Goal: Communication & Community: Answer question/provide support

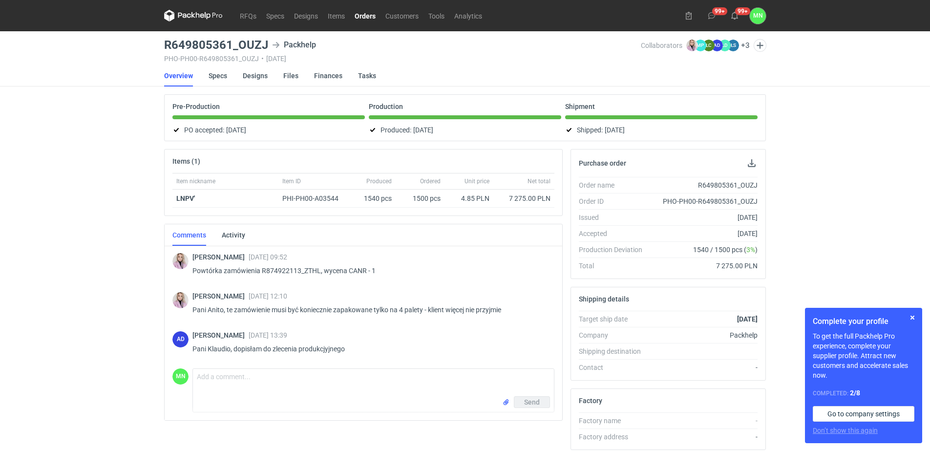
click at [359, 17] on link "Orders" at bounding box center [365, 16] width 31 height 12
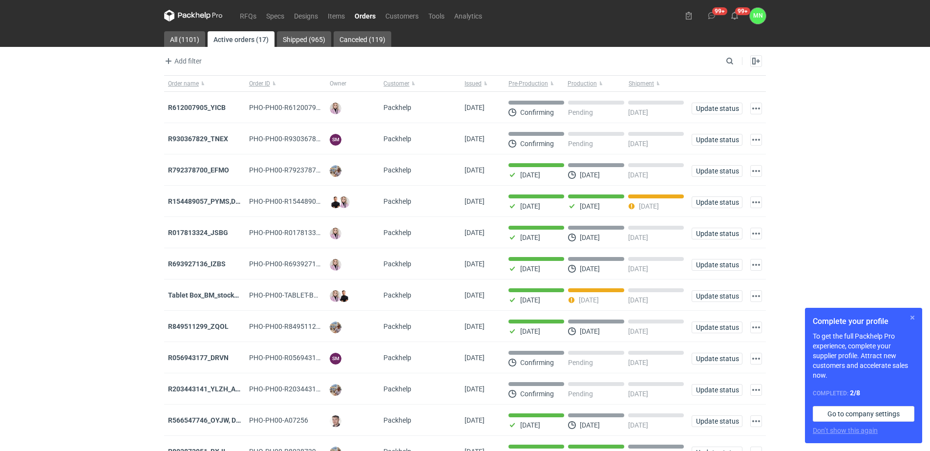
click at [912, 316] on button "button" at bounding box center [913, 318] width 12 height 12
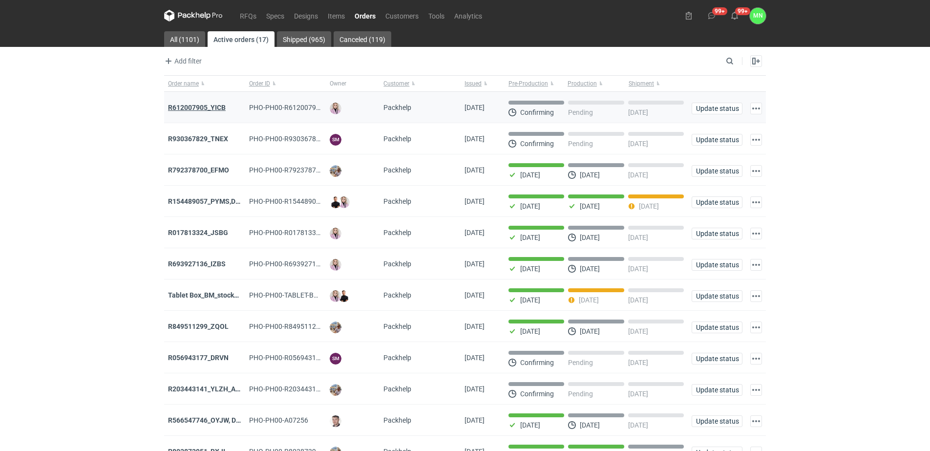
click at [212, 105] on strong "R612007905_YICB" at bounding box center [197, 108] width 58 height 8
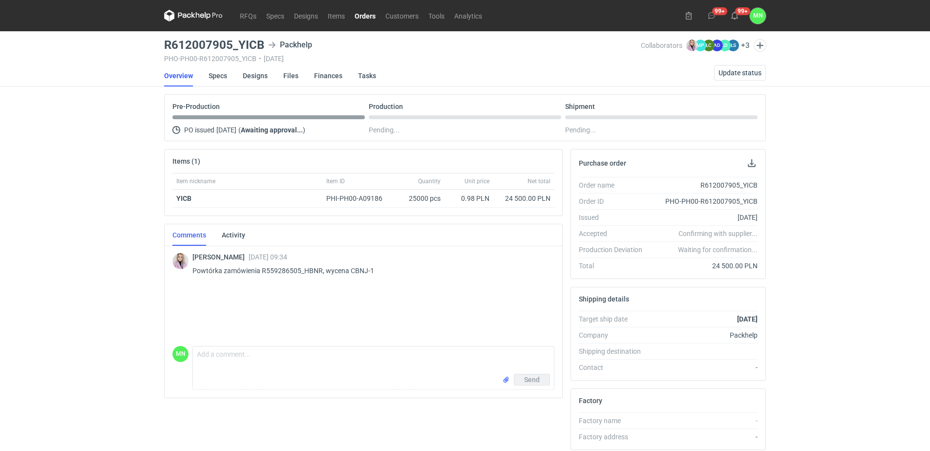
click at [659, 297] on div "Shipping details" at bounding box center [668, 298] width 194 height 23
click at [734, 74] on span "Update status" at bounding box center [740, 72] width 43 height 7
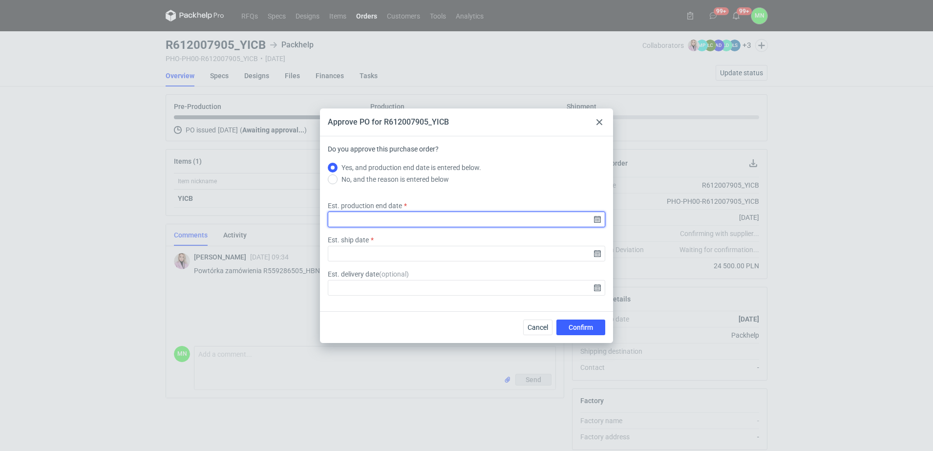
click at [598, 217] on input "Est. production end date" at bounding box center [466, 220] width 277 height 16
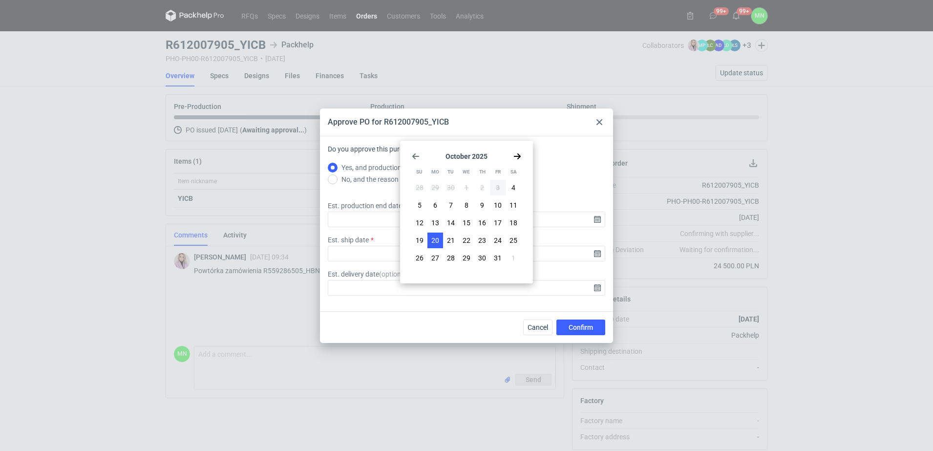
click at [434, 239] on span "20" at bounding box center [435, 240] width 8 height 10
type input "[DATE]"
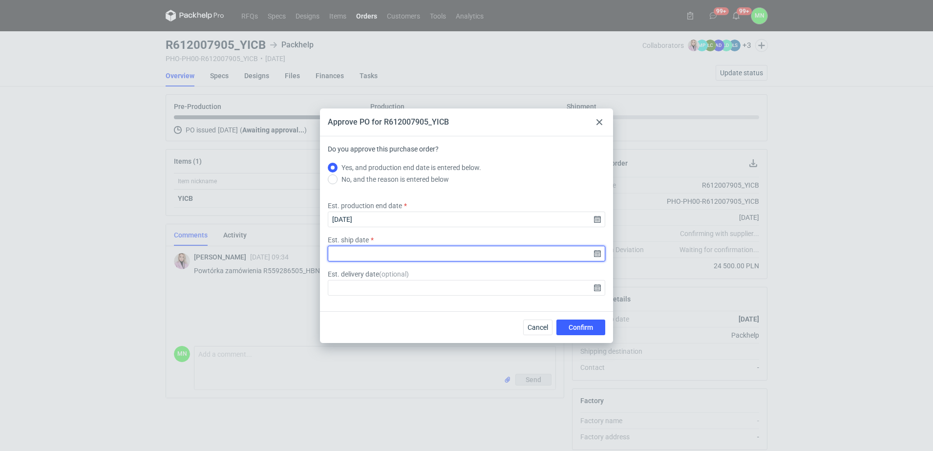
click at [597, 253] on input "Est. ship date" at bounding box center [466, 254] width 277 height 16
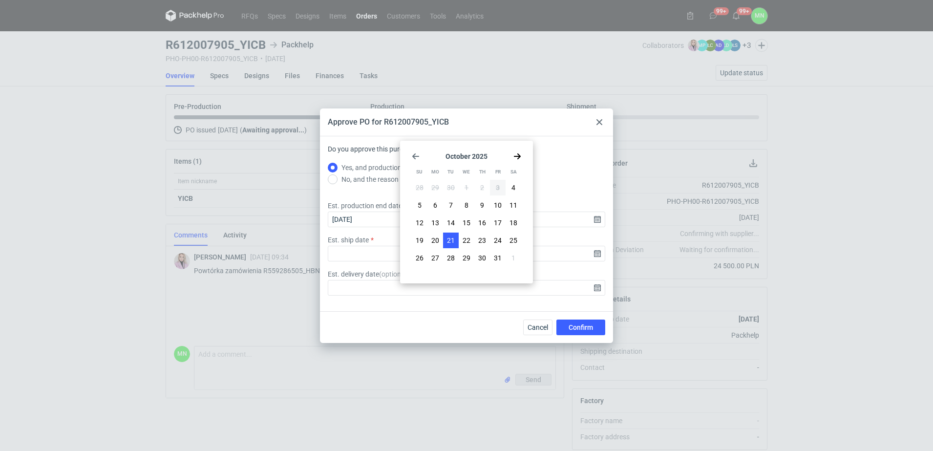
click at [454, 235] on span "21" at bounding box center [451, 240] width 8 height 10
type input "[DATE]"
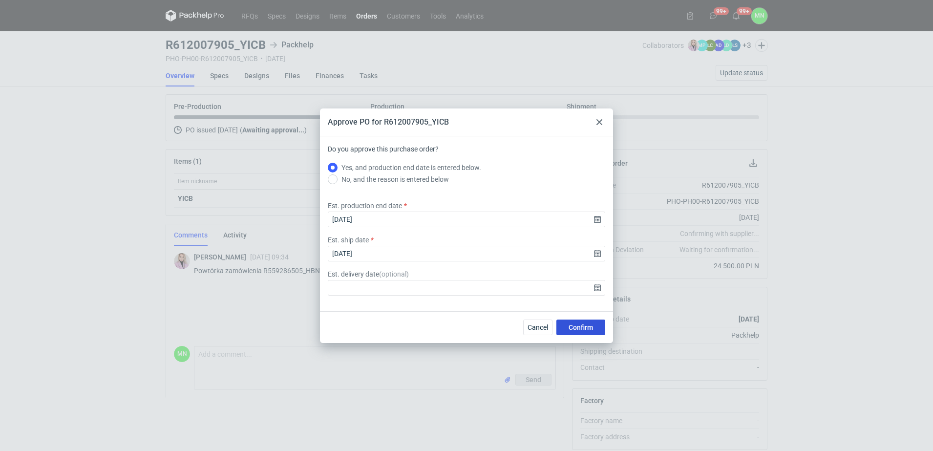
click at [588, 321] on button "Confirm" at bounding box center [580, 327] width 49 height 16
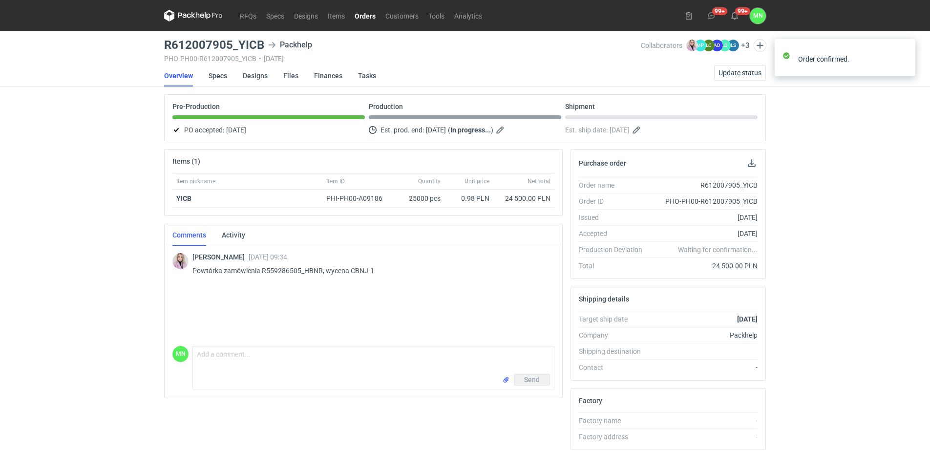
click at [810, 298] on div "RFQs Specs Designs Items Orders Customers Tools Analytics 99+ 99+ MN [PERSON_NA…" at bounding box center [465, 225] width 930 height 451
drag, startPoint x: 365, startPoint y: 12, endPoint x: 367, endPoint y: 23, distance: 11.5
click at [365, 12] on link "Orders" at bounding box center [365, 16] width 31 height 12
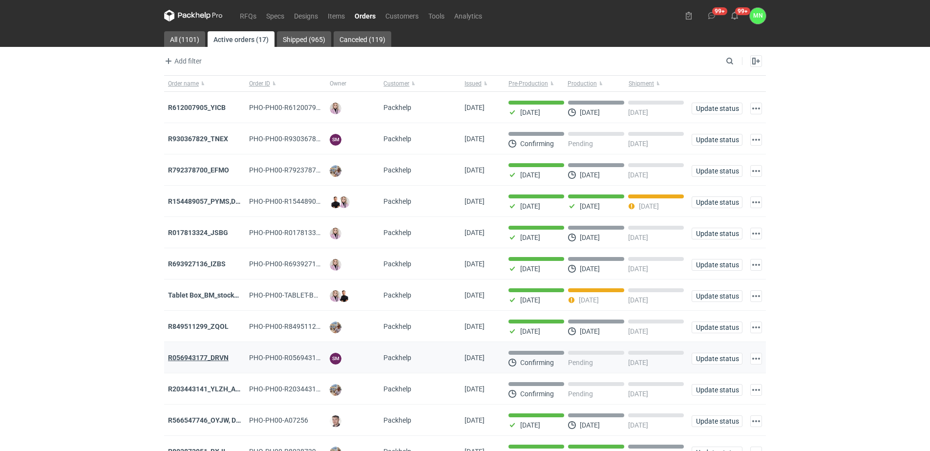
click at [208, 361] on strong "R056943177_DRVN" at bounding box center [198, 358] width 61 height 8
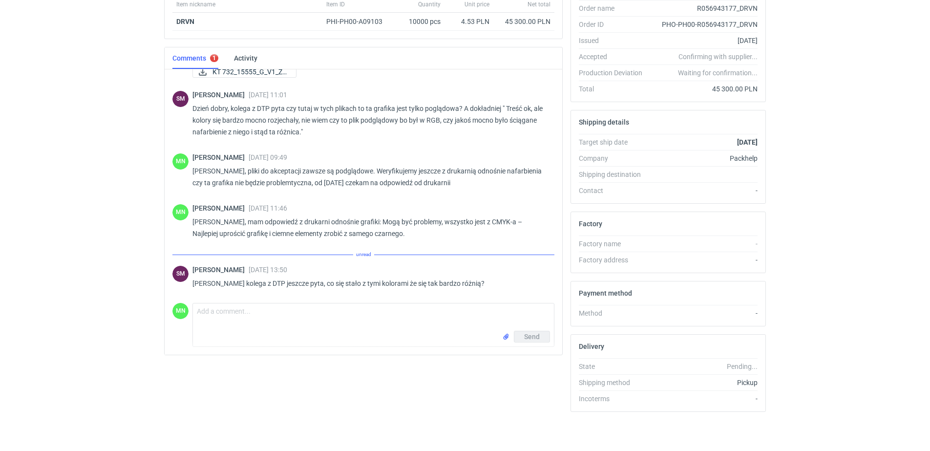
scroll to position [157, 0]
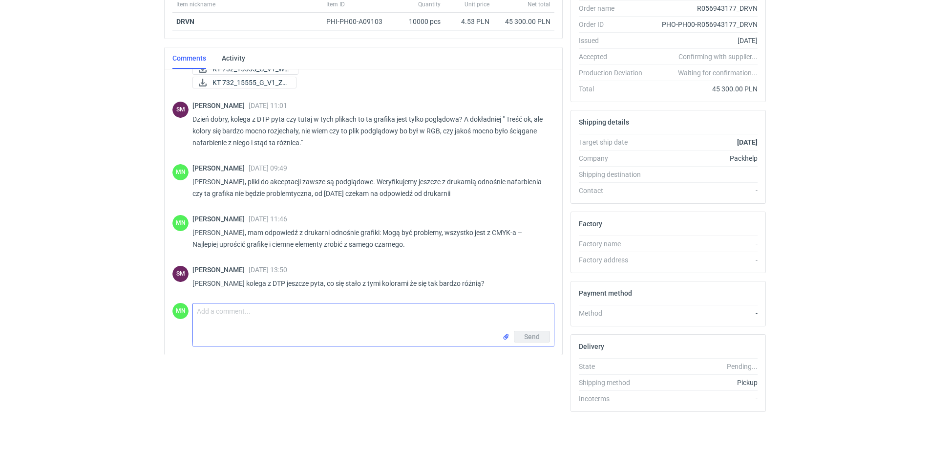
click at [235, 324] on textarea "Comment message" at bounding box center [373, 316] width 361 height 27
paste textarea "bo już trzeci raz przecież potwierdzam, że nie zawsze wysyłamy do nich pliki do…"
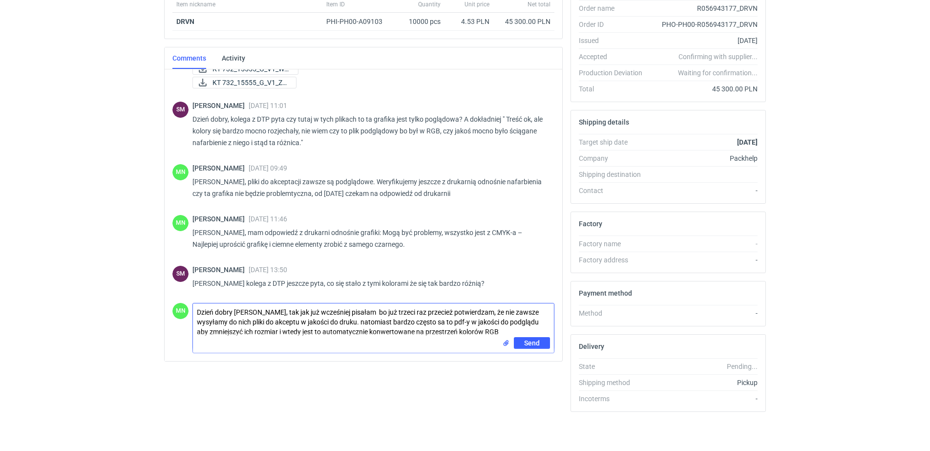
drag, startPoint x: 446, startPoint y: 321, endPoint x: 383, endPoint y: 309, distance: 64.8
click at [383, 309] on textarea "Dzień dobry [PERSON_NAME], tak jak już wcześniej pisałam bo już trzeci raz prze…" at bounding box center [373, 320] width 361 height 34
click at [522, 309] on textarea "Dzień dobry [PERSON_NAME], tak jak już wcześniej pisałam przesyłane pliki to pd…" at bounding box center [373, 320] width 361 height 34
click at [524, 309] on textarea "Dzień dobry [PERSON_NAME], tak jak już wcześniej pisałam przesyłane pliki to pd…" at bounding box center [373, 320] width 361 height 34
click at [404, 320] on textarea "Dzień dobry [PERSON_NAME], tak jak już wcześniej pisałam przesyłane pliki to pd…" at bounding box center [373, 320] width 361 height 34
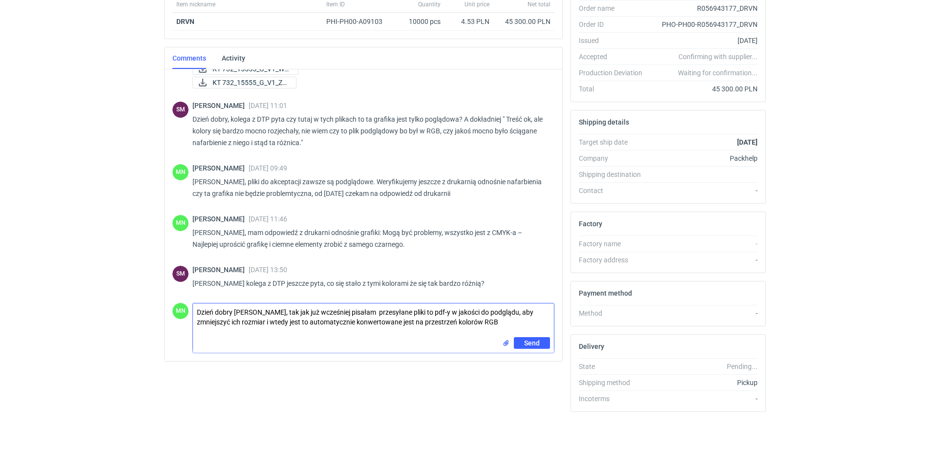
click at [529, 323] on textarea "Dzień dobry [PERSON_NAME], tak jak już wcześniej pisałam przesyłane pliki to pd…" at bounding box center [373, 320] width 361 height 34
click at [521, 331] on textarea "Dzień dobry [PERSON_NAME], tak jak już wcześniej pisałam przesyłane pliki to pd…" at bounding box center [373, 320] width 361 height 34
click at [517, 327] on textarea "Dzień dobry [PERSON_NAME], tak jak już wcześniej pisałam przesyłane pliki to pd…" at bounding box center [373, 320] width 361 height 34
type textarea "Dzień dobry [PERSON_NAME], tak jak już wcześniej pisałam przesyłane pliki to pd…"
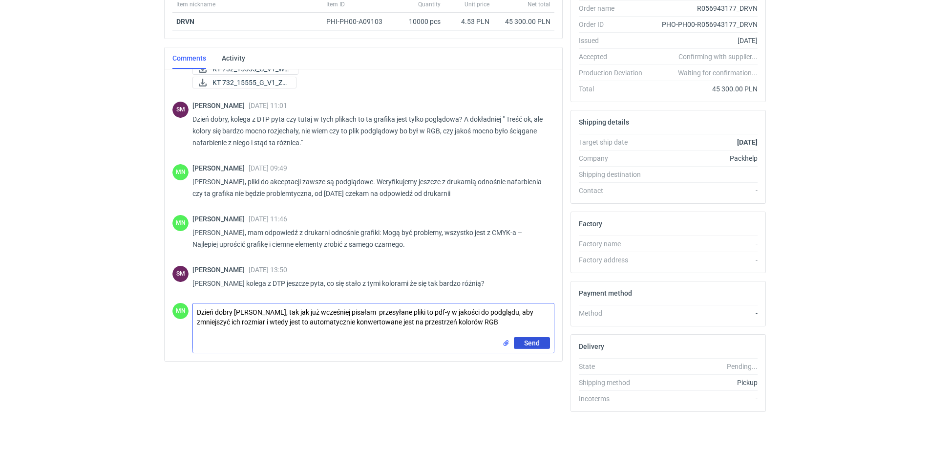
click at [536, 347] on button "Send" at bounding box center [532, 343] width 36 height 12
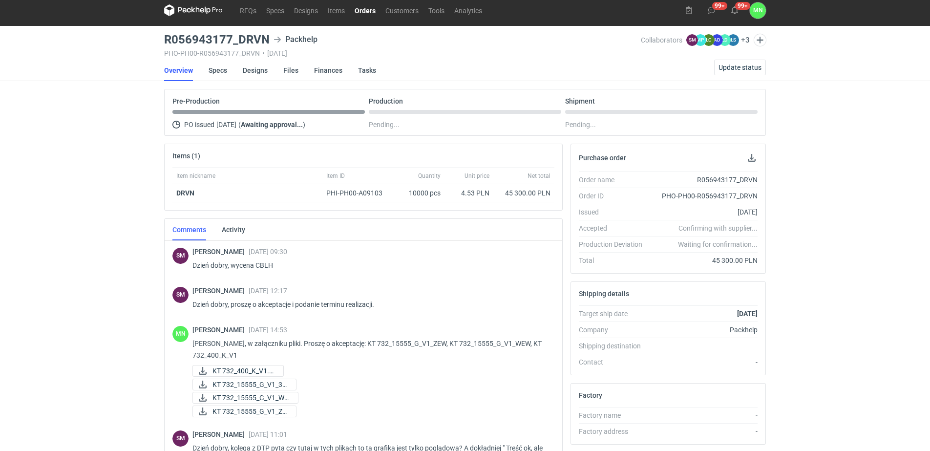
scroll to position [0, 0]
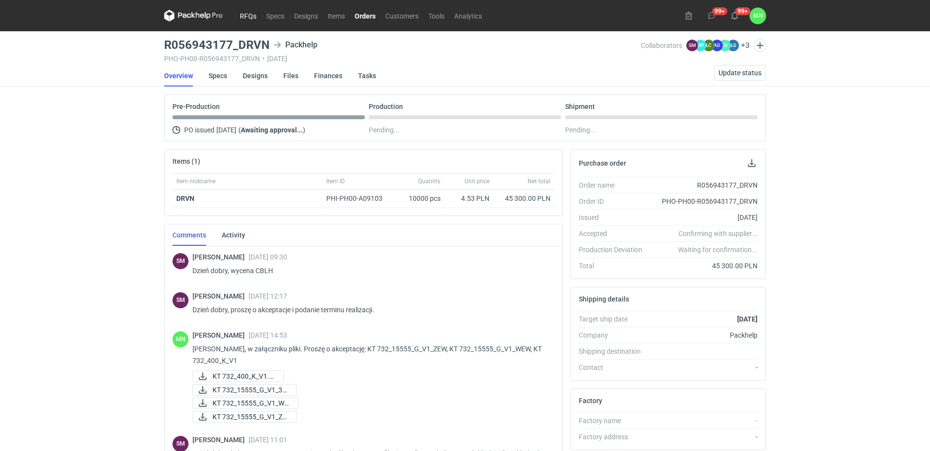
click at [252, 10] on link "RFQs" at bounding box center [248, 16] width 26 height 12
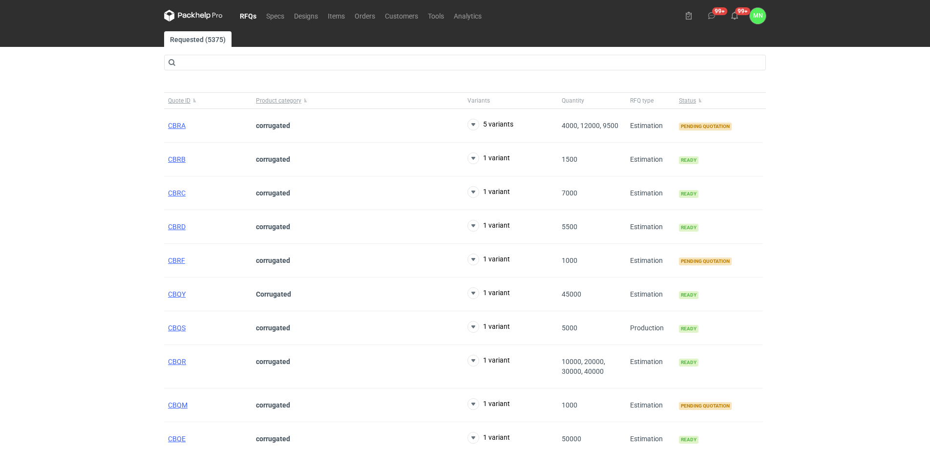
click at [62, 108] on div "RFQs Specs Designs Items Orders Customers Tools Analytics 99+ 99+ MN [PERSON_NA…" at bounding box center [465, 225] width 930 height 451
click at [184, 122] on span "CBRA" at bounding box center [177, 126] width 18 height 8
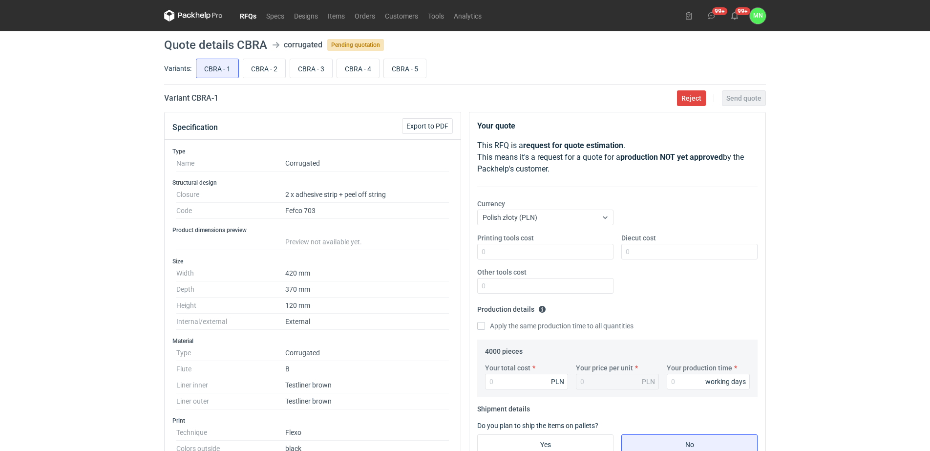
click at [250, 20] on link "RFQs" at bounding box center [248, 16] width 26 height 12
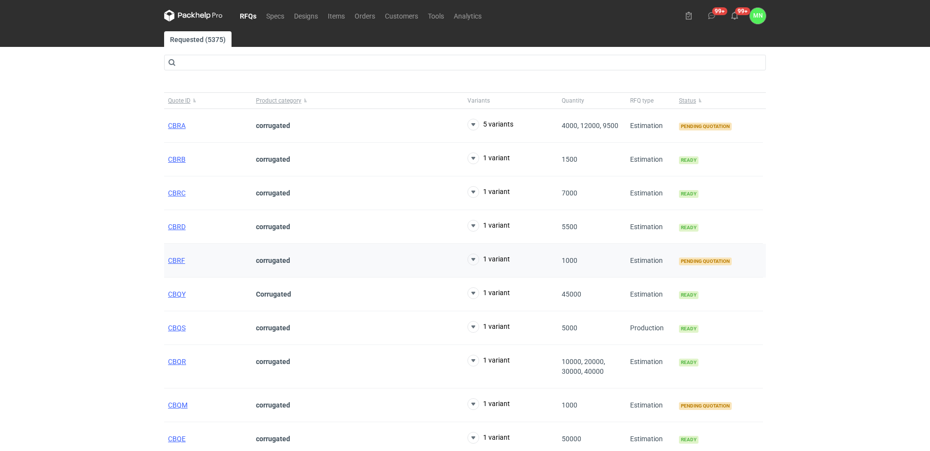
click at [175, 264] on div "CBRF" at bounding box center [208, 261] width 88 height 34
click at [174, 261] on span "CBRF" at bounding box center [176, 260] width 17 height 8
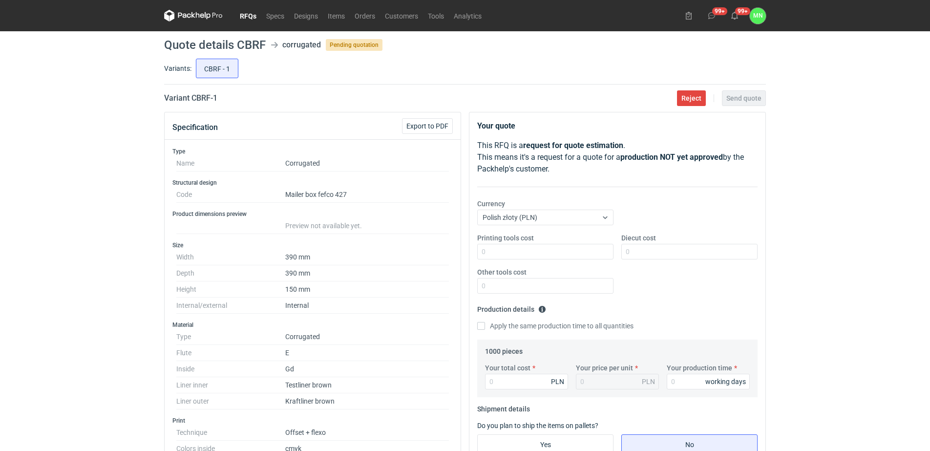
click at [238, 22] on nav "RFQs Specs Designs Items Orders Customers Tools Analytics" at bounding box center [325, 15] width 322 height 31
click at [249, 18] on link "RFQs" at bounding box center [248, 16] width 26 height 12
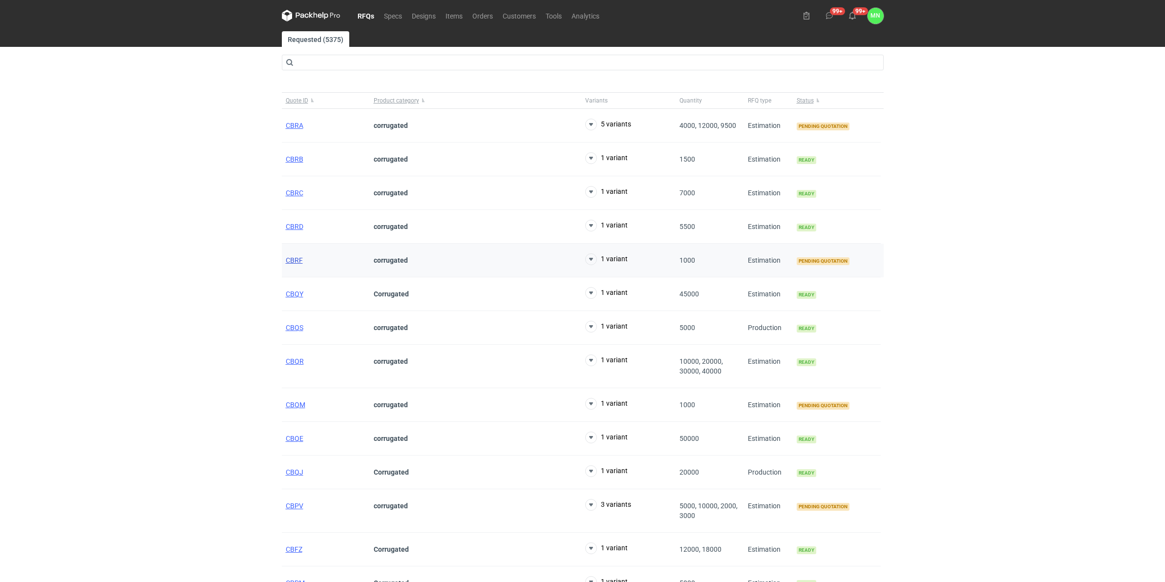
click at [295, 263] on span "CBRF" at bounding box center [294, 260] width 17 height 8
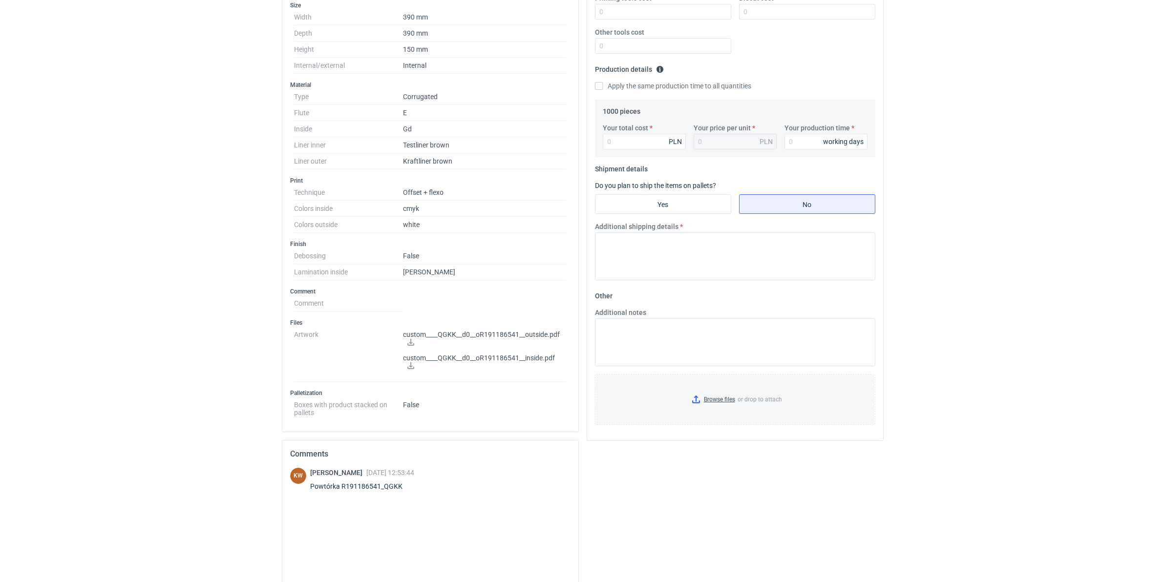
scroll to position [305, 0]
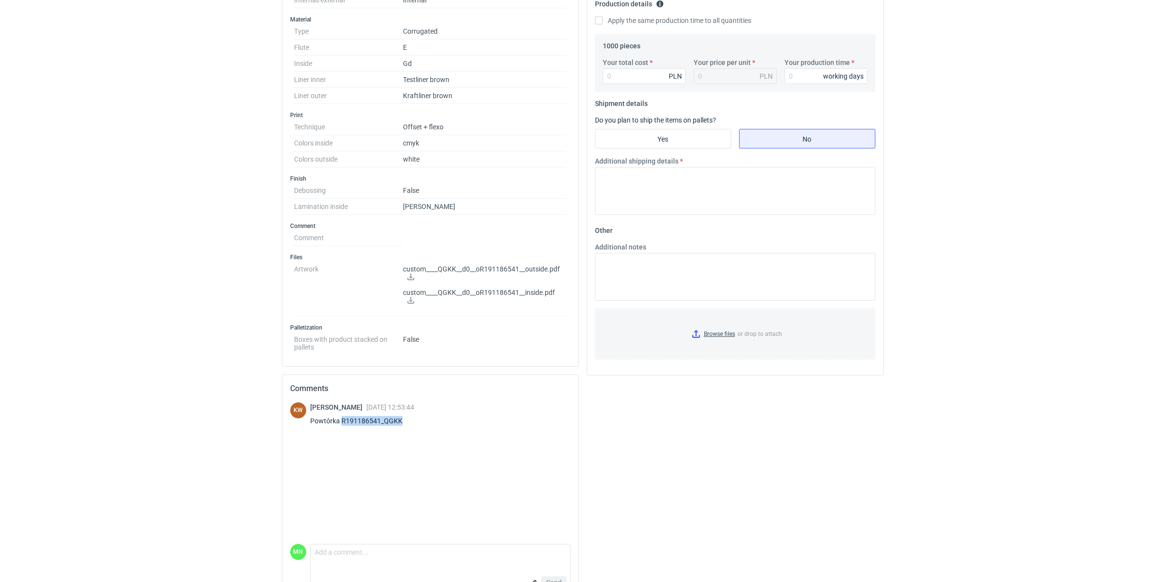
drag, startPoint x: 411, startPoint y: 423, endPoint x: 340, endPoint y: 426, distance: 70.5
click at [340, 426] on div "Powtórka R191186541_QGKK" at bounding box center [362, 421] width 104 height 10
copy div "R191186541_QGKK"
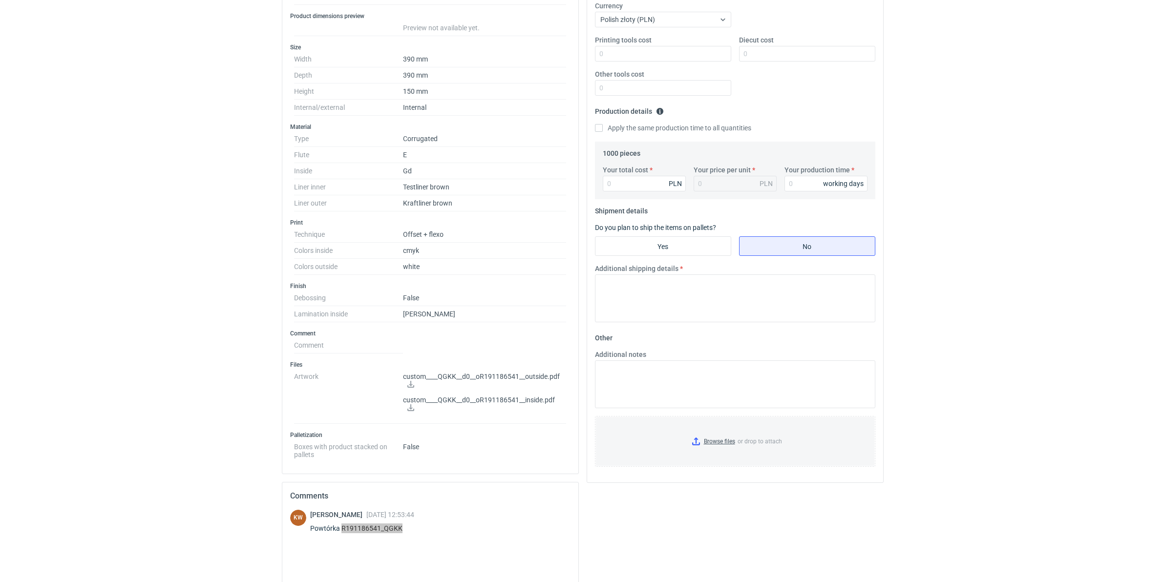
scroll to position [0, 0]
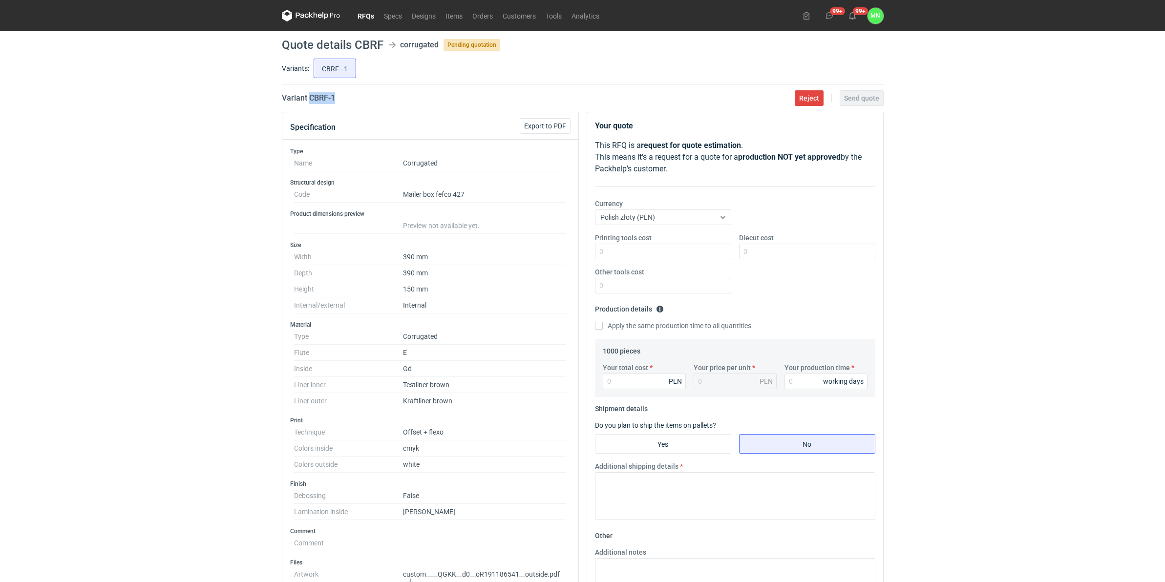
drag, startPoint x: 346, startPoint y: 99, endPoint x: 309, endPoint y: 97, distance: 36.7
click at [309, 97] on div "Variant CBRF - 1 Reject Send quote" at bounding box center [583, 98] width 602 height 12
copy h2 "CBRF - 1"
